Goal: Task Accomplishment & Management: Use online tool/utility

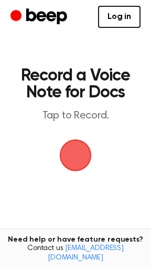
click at [76, 161] on span "button" at bounding box center [75, 154] width 51 height 51
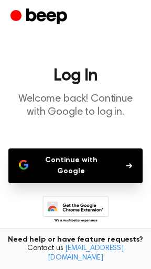
click at [100, 160] on button "Continue with Google" at bounding box center [75, 165] width 135 height 35
click at [125, 161] on button "Continue with Google" at bounding box center [75, 165] width 135 height 35
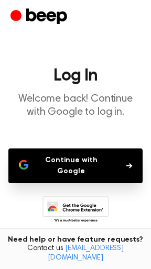
click at [125, 161] on button "Continue with Google" at bounding box center [75, 165] width 135 height 35
